Goal: Task Accomplishment & Management: Use online tool/utility

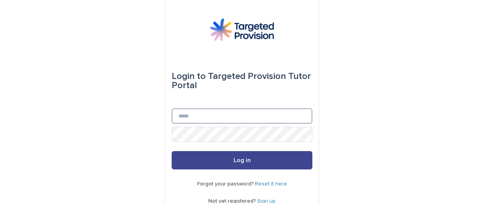
type input "**********"
click at [210, 157] on button "Log in" at bounding box center [242, 160] width 141 height 18
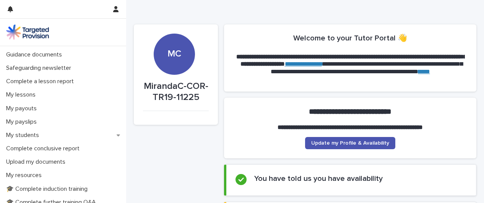
scroll to position [73, 0]
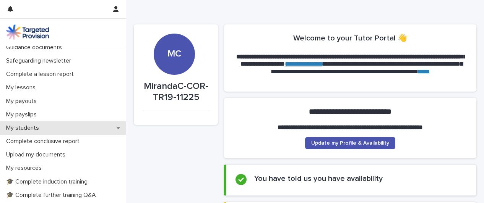
click at [43, 129] on p "My students" at bounding box center [24, 128] width 42 height 7
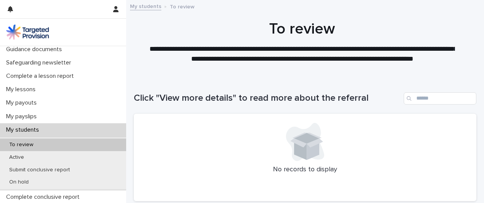
scroll to position [84, 0]
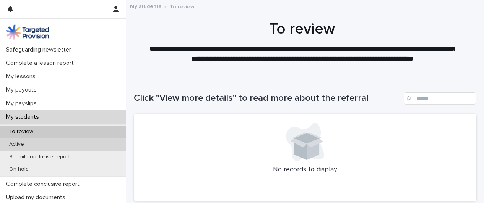
click at [77, 144] on div "Active" at bounding box center [63, 144] width 126 height 13
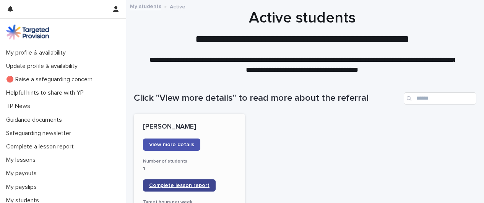
click at [196, 181] on link "Complete lesson report" at bounding box center [179, 186] width 73 height 12
